Goal: Information Seeking & Learning: Learn about a topic

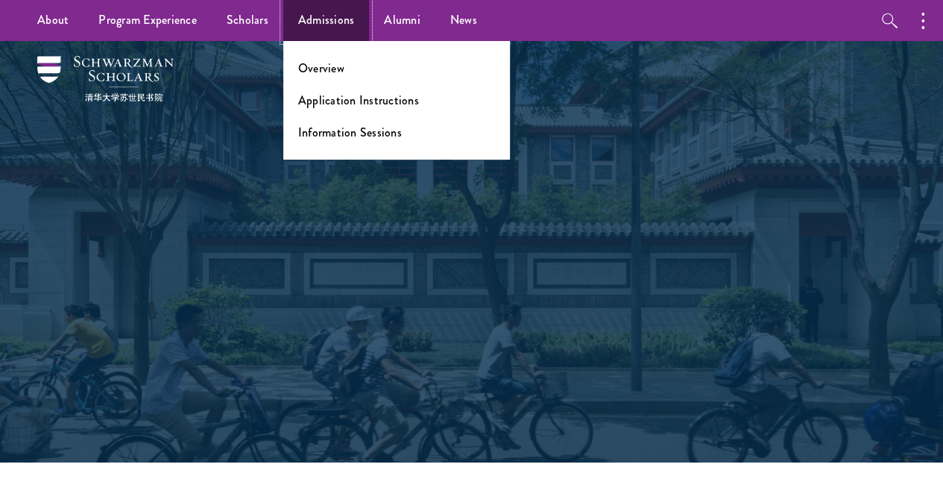
drag, startPoint x: 0, startPoint y: 0, endPoint x: 300, endPoint y: 21, distance: 300.5
click at [300, 21] on link "Admissions" at bounding box center [326, 20] width 87 height 41
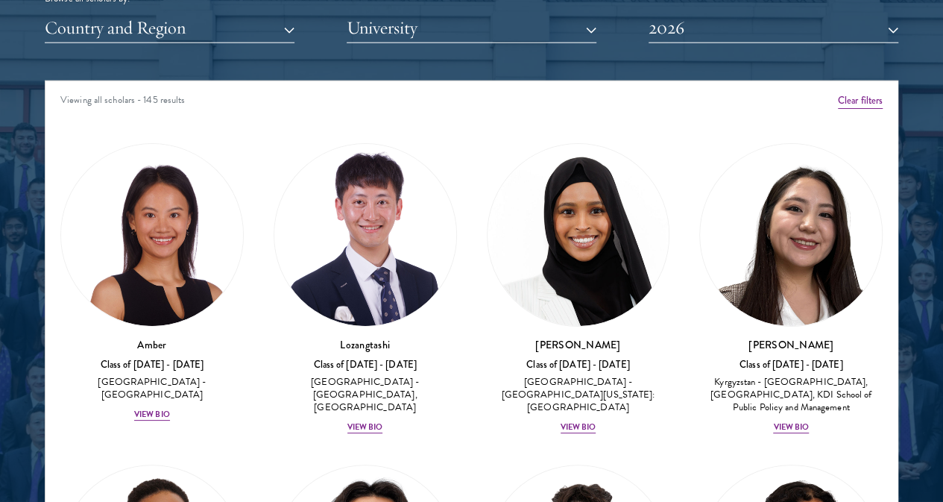
scroll to position [1863, 0]
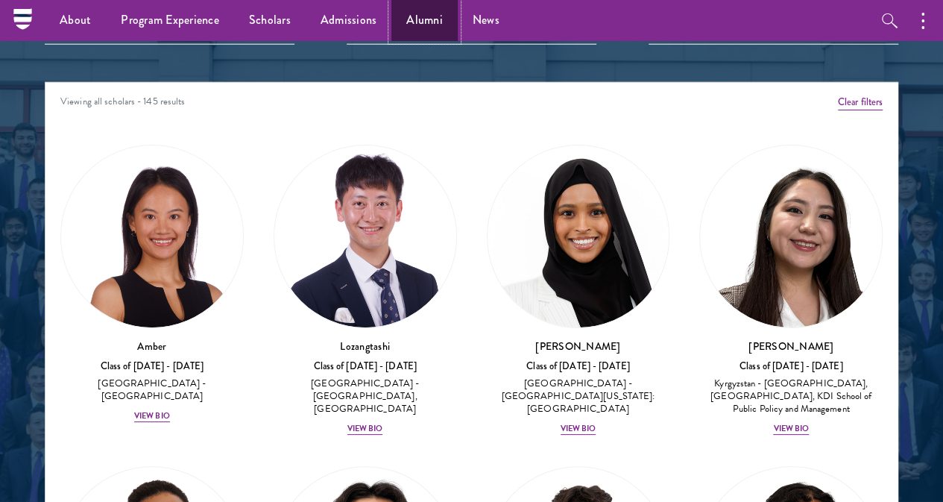
click at [406, 21] on link "Alumni" at bounding box center [425, 20] width 66 height 41
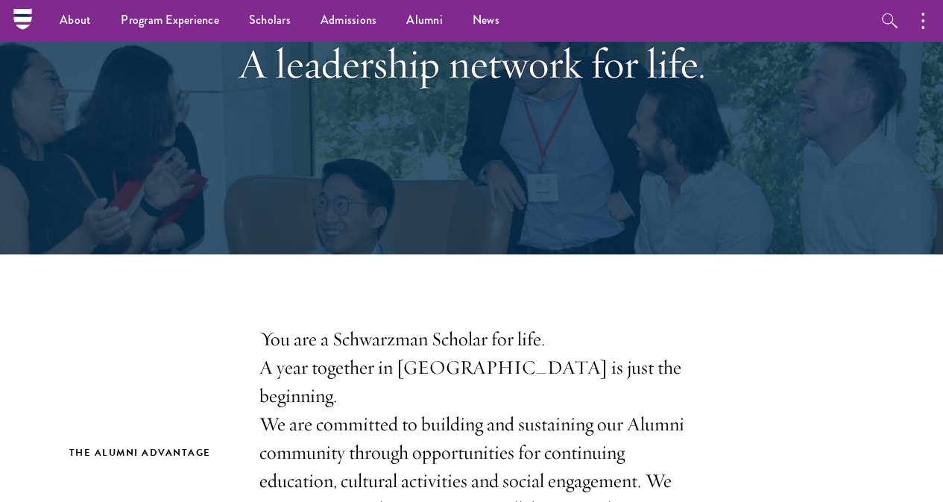
scroll to position [190, 0]
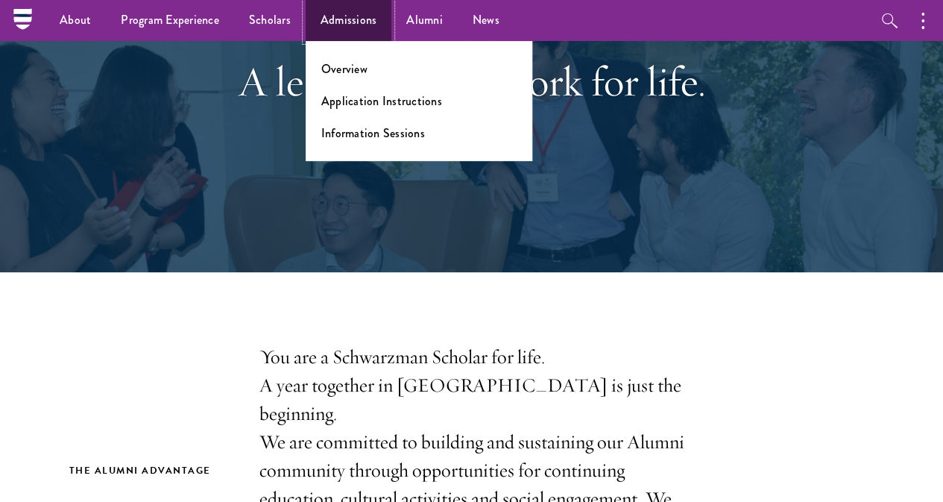
click at [347, 20] on link "Admissions" at bounding box center [349, 20] width 87 height 41
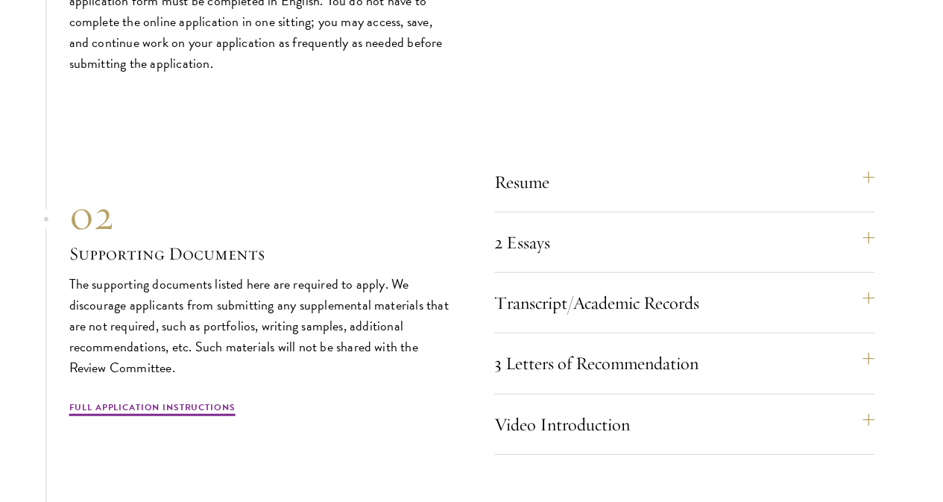
scroll to position [4432, 0]
